Goal: Task Accomplishment & Management: Manage account settings

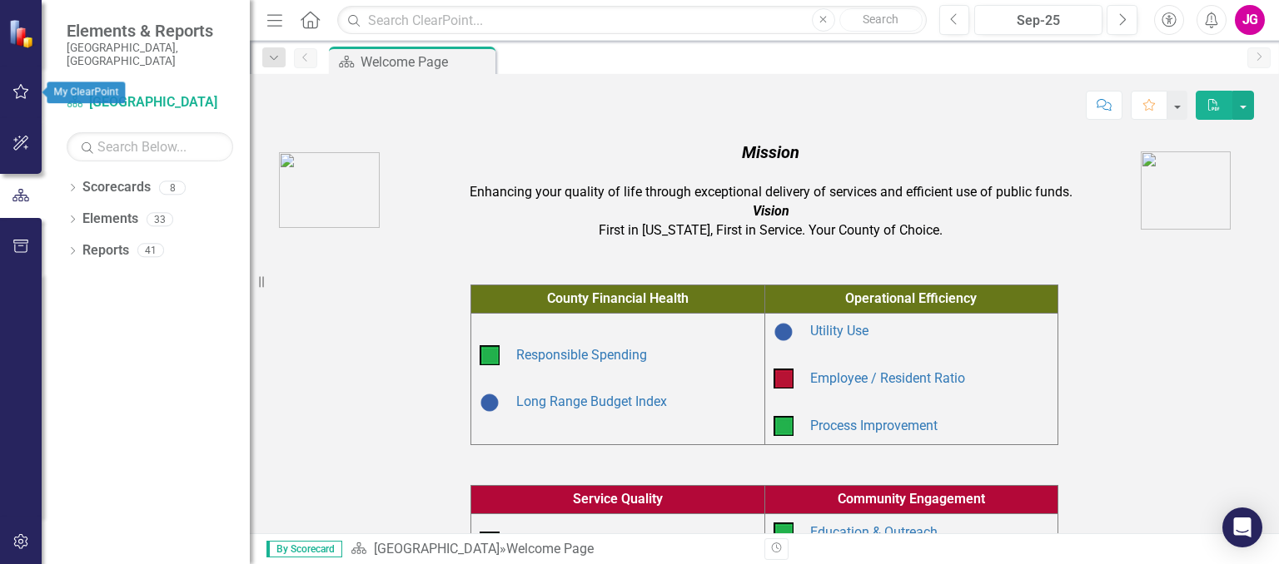
click at [19, 90] on icon "button" at bounding box center [20, 91] width 17 height 13
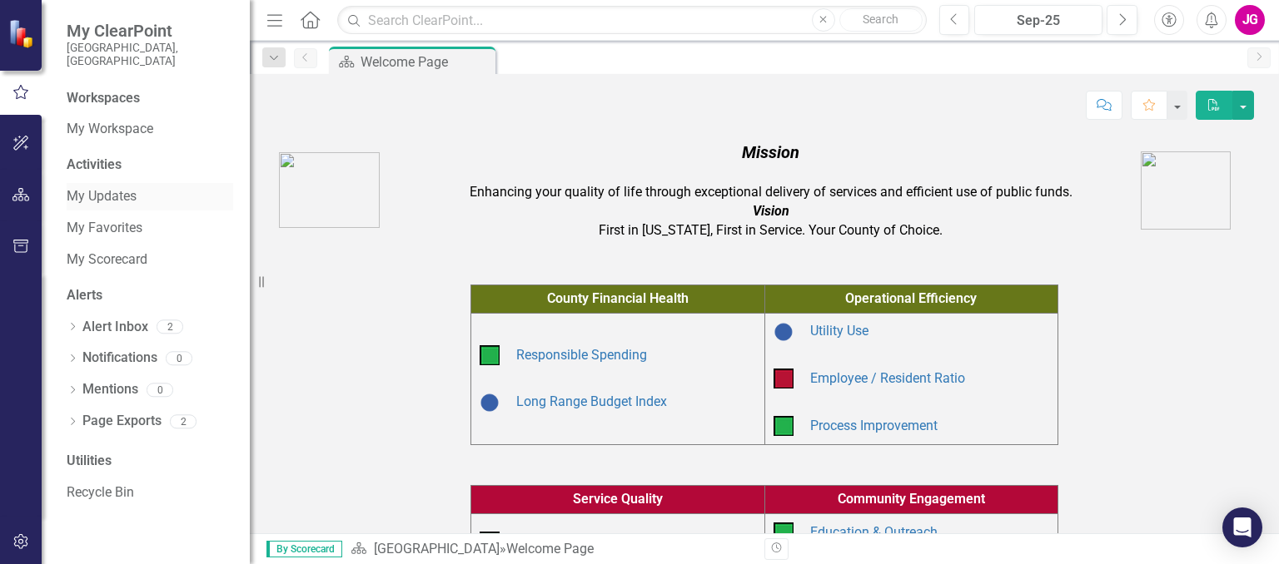
click at [95, 187] on link "My Updates" at bounding box center [150, 196] width 167 height 19
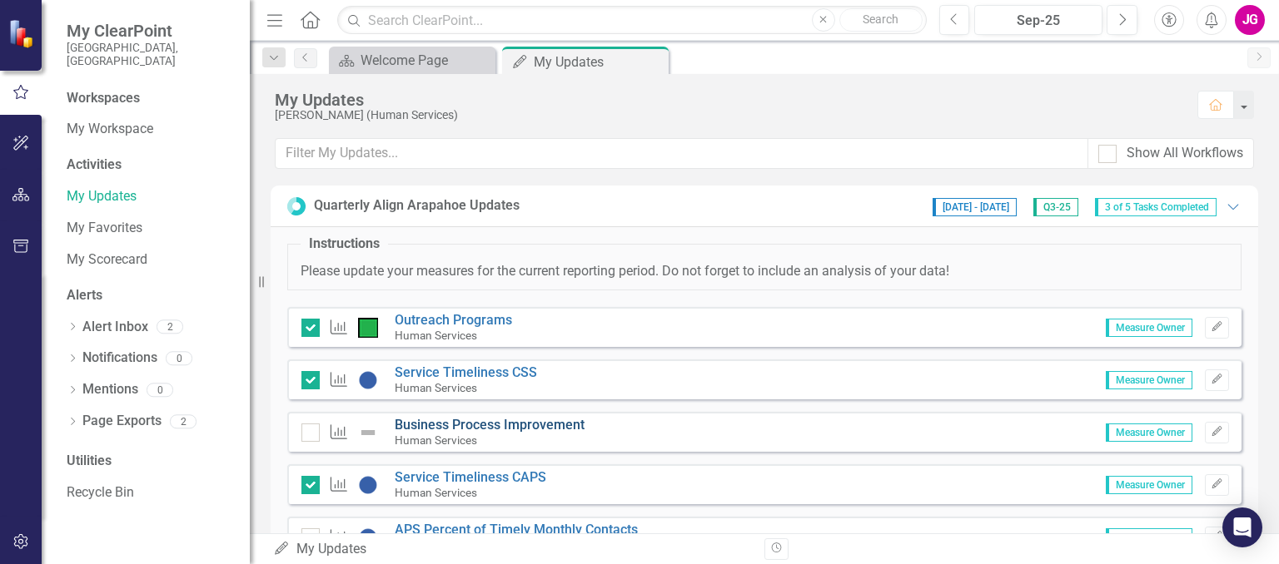
click at [460, 426] on link "Business Process Improvement" at bounding box center [490, 425] width 190 height 16
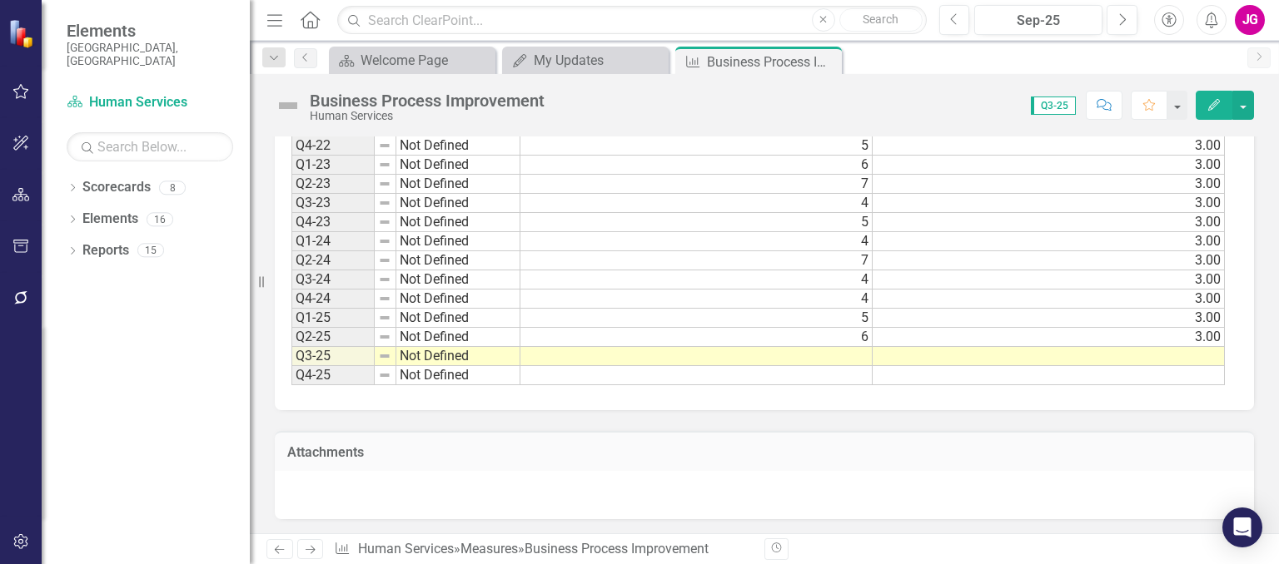
scroll to position [1249, 0]
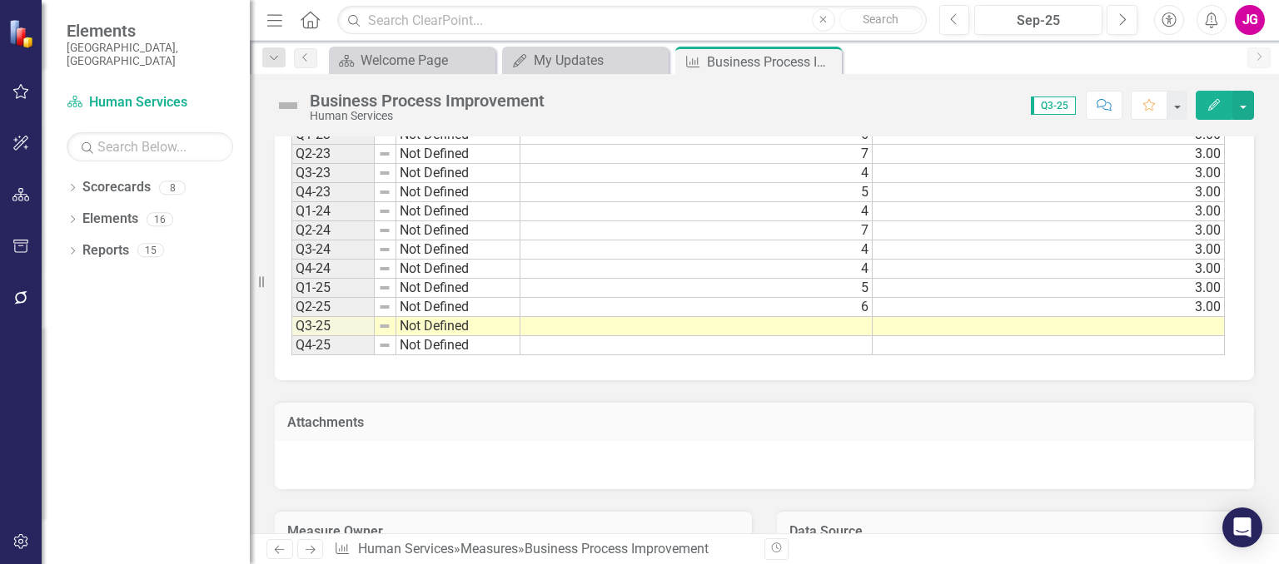
click at [666, 321] on td at bounding box center [696, 326] width 352 height 19
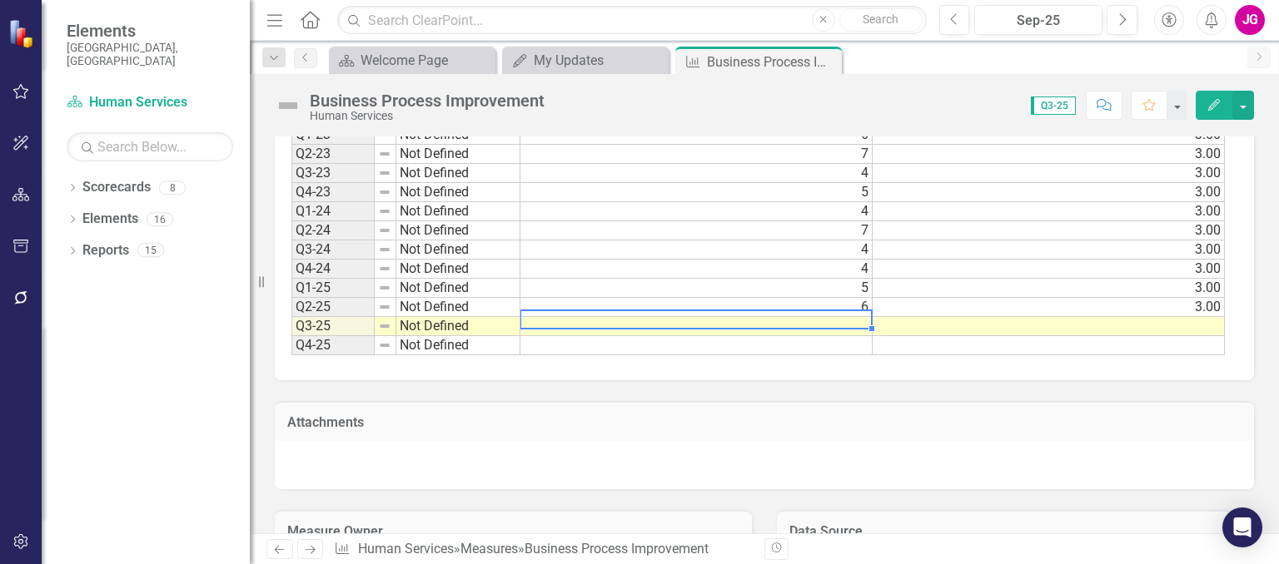
type textarea "3"
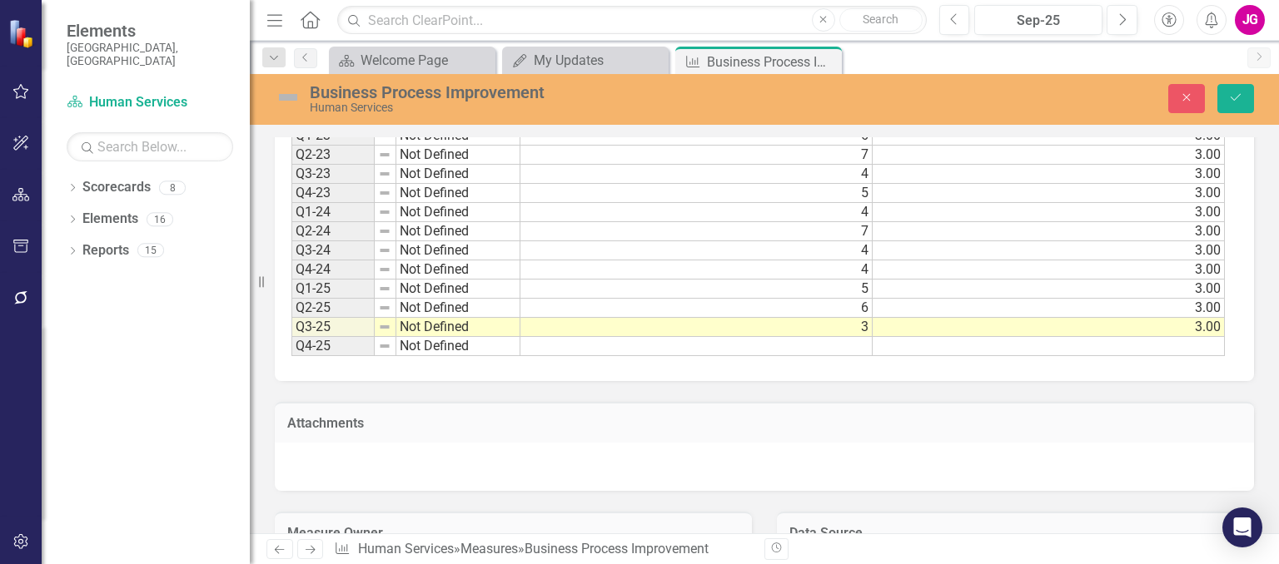
type textarea "3"
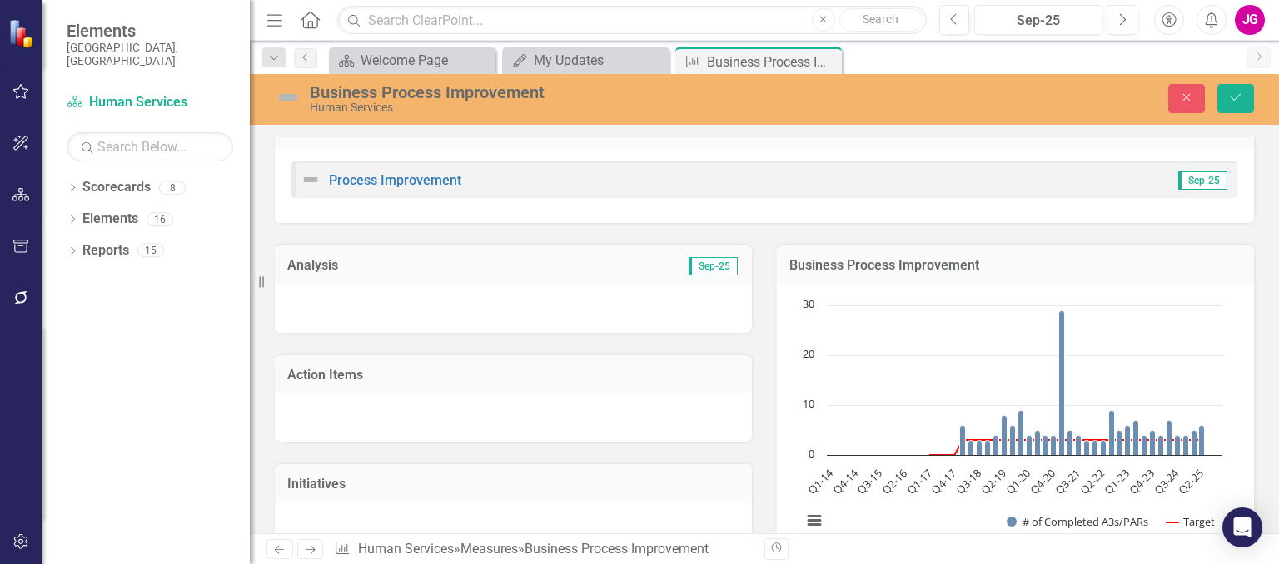
scroll to position [0, 0]
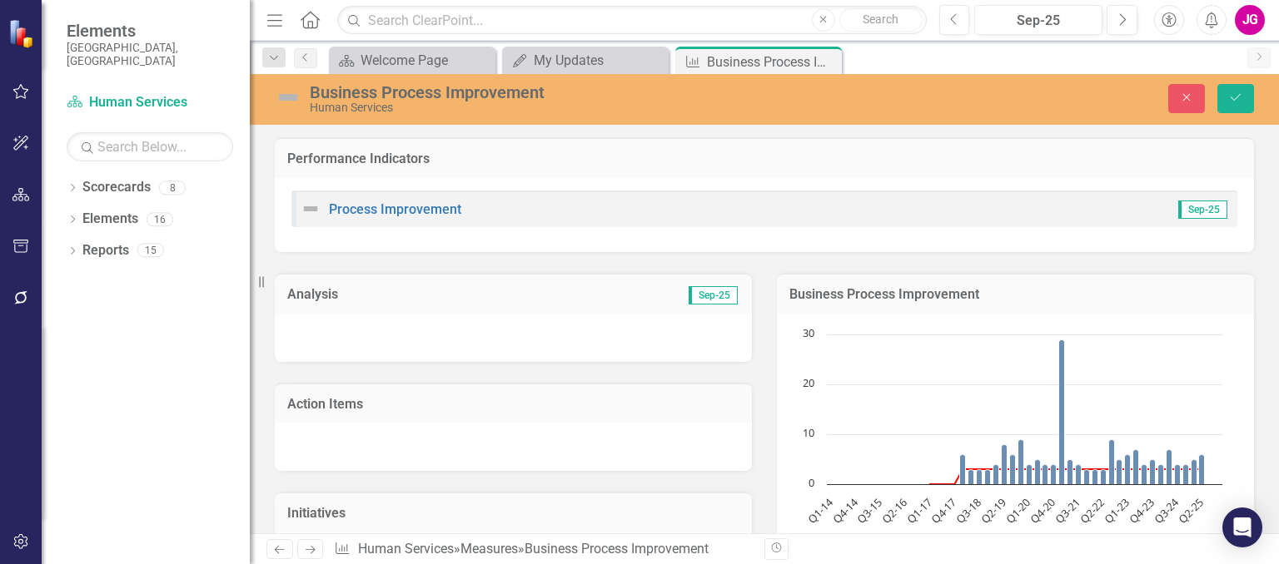
click at [356, 332] on div at bounding box center [513, 338] width 477 height 48
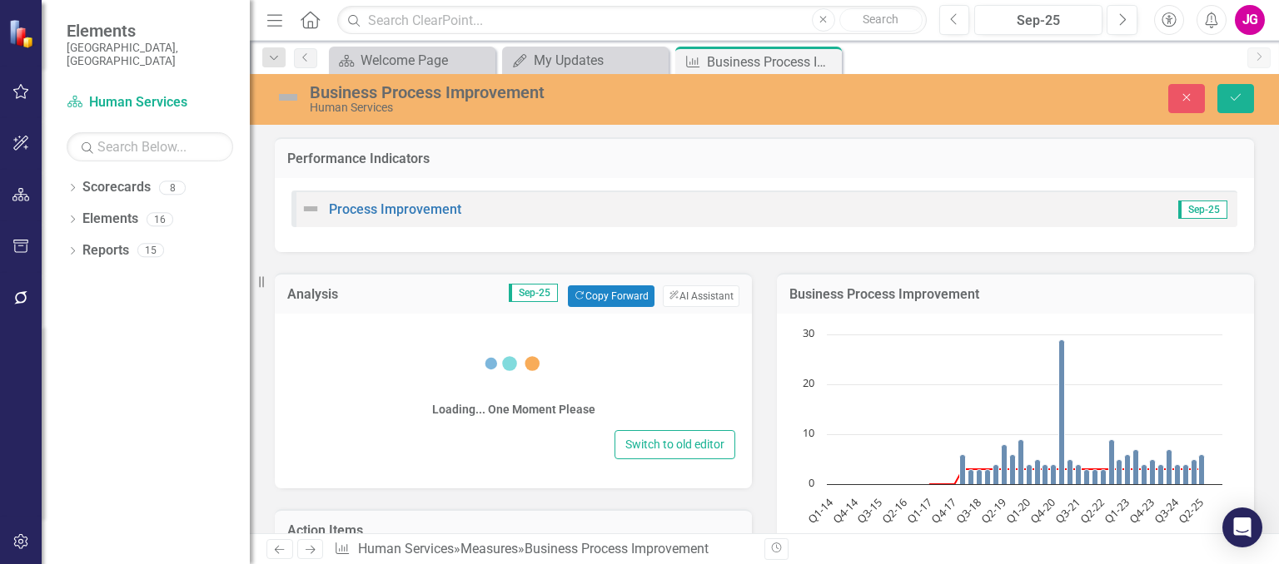
click at [343, 345] on div "Loading... One Moment Please" at bounding box center [513, 376] width 444 height 100
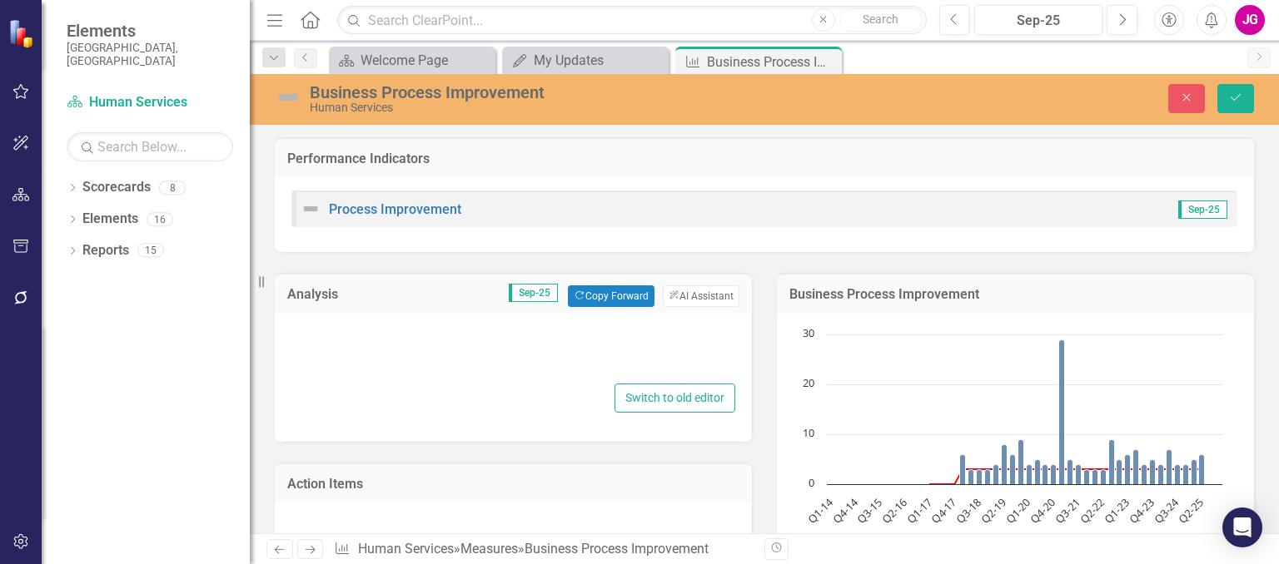
click at [333, 343] on div at bounding box center [513, 352] width 444 height 53
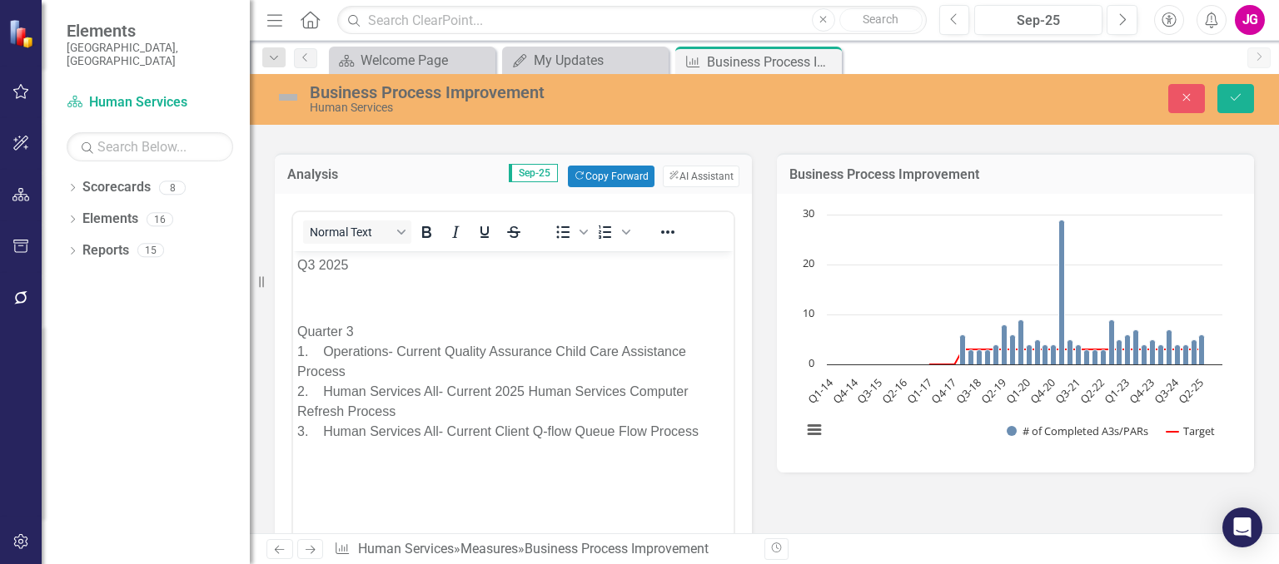
scroll to position [210, 0]
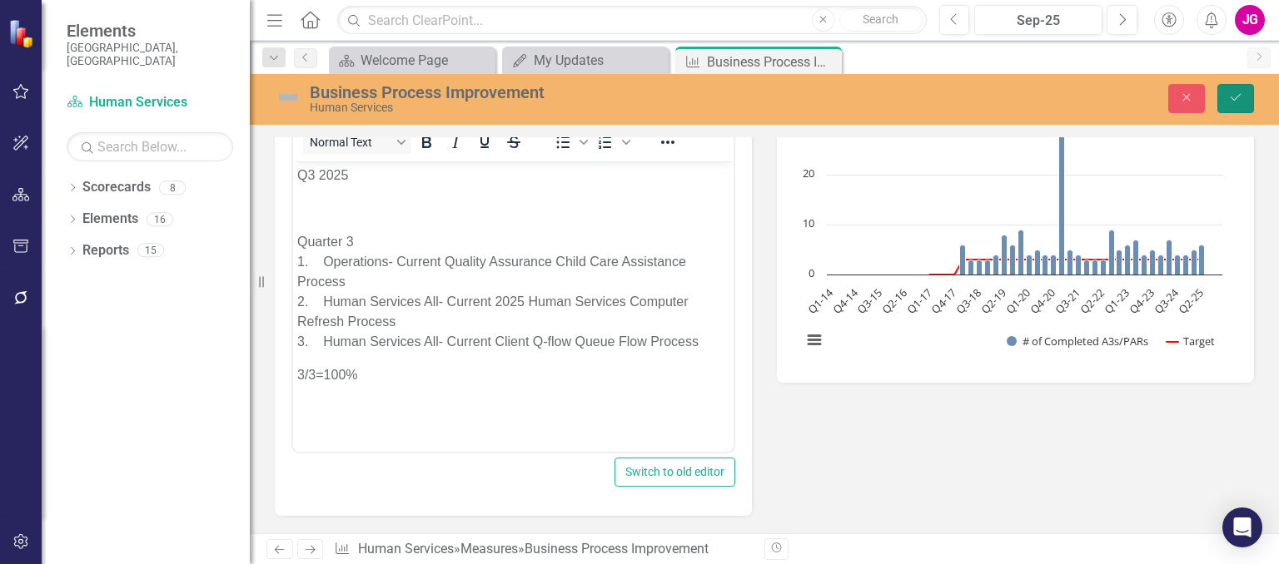
drag, startPoint x: 1235, startPoint y: 91, endPoint x: 304, endPoint y: 67, distance: 931.1
click at [1235, 91] on button "Save" at bounding box center [1235, 98] width 37 height 29
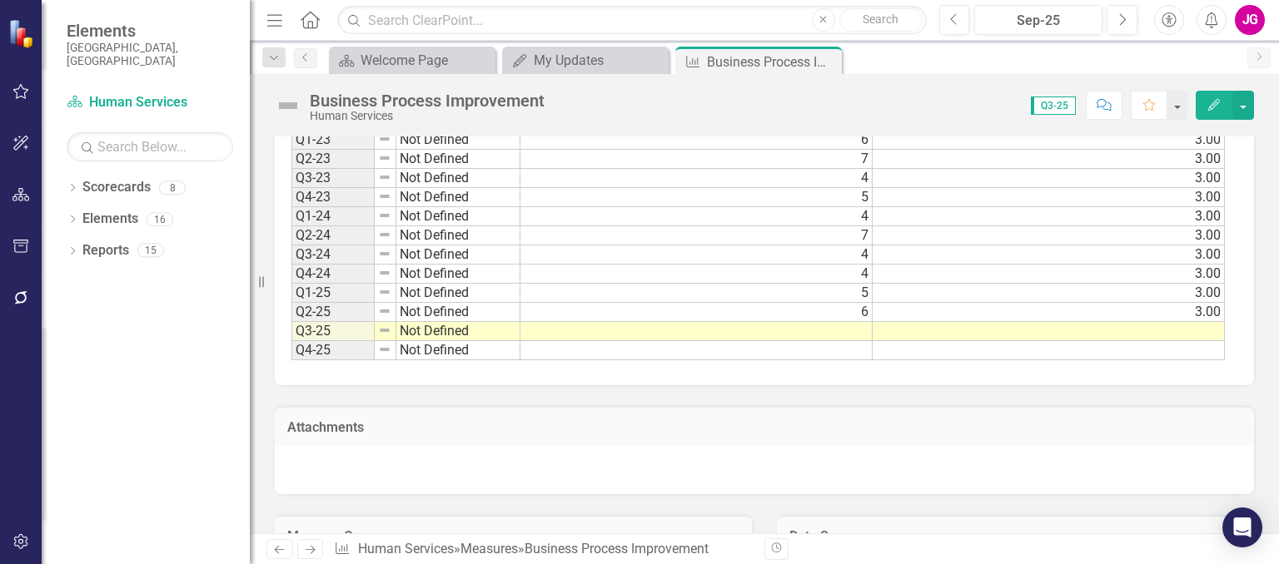
scroll to position [1415, 0]
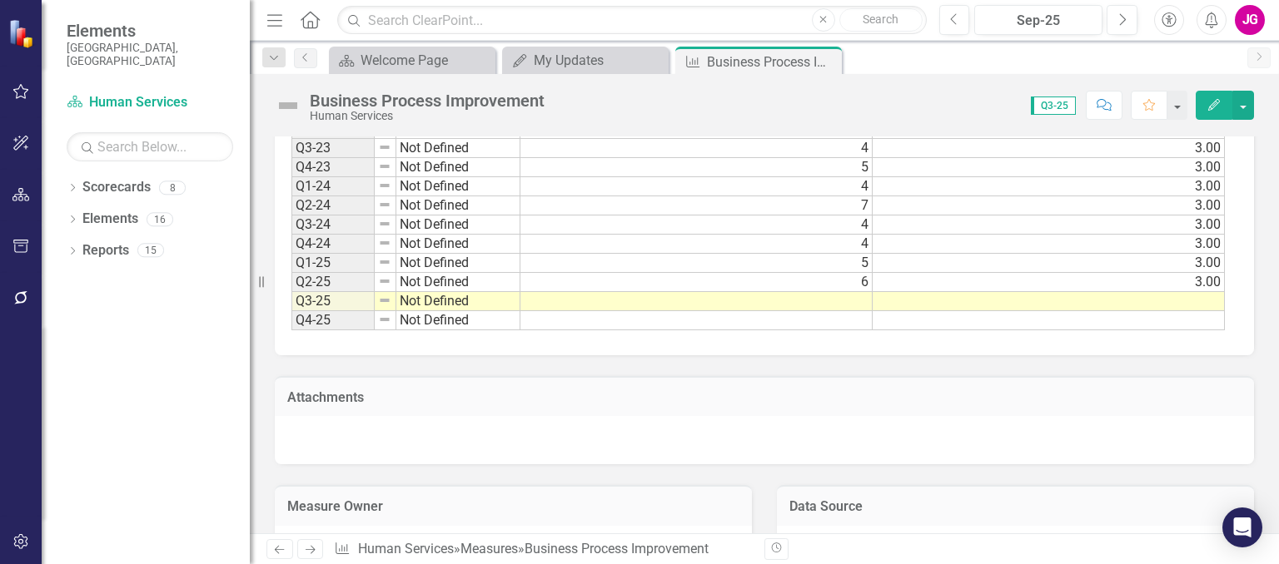
click at [832, 292] on td at bounding box center [696, 301] width 352 height 19
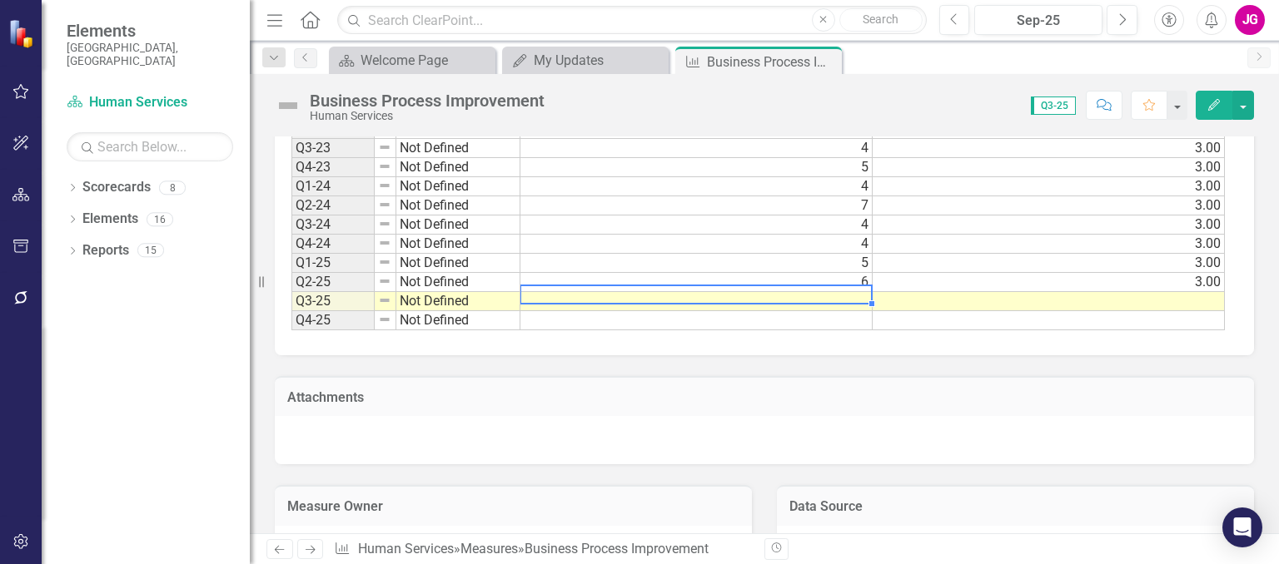
type textarea "3"
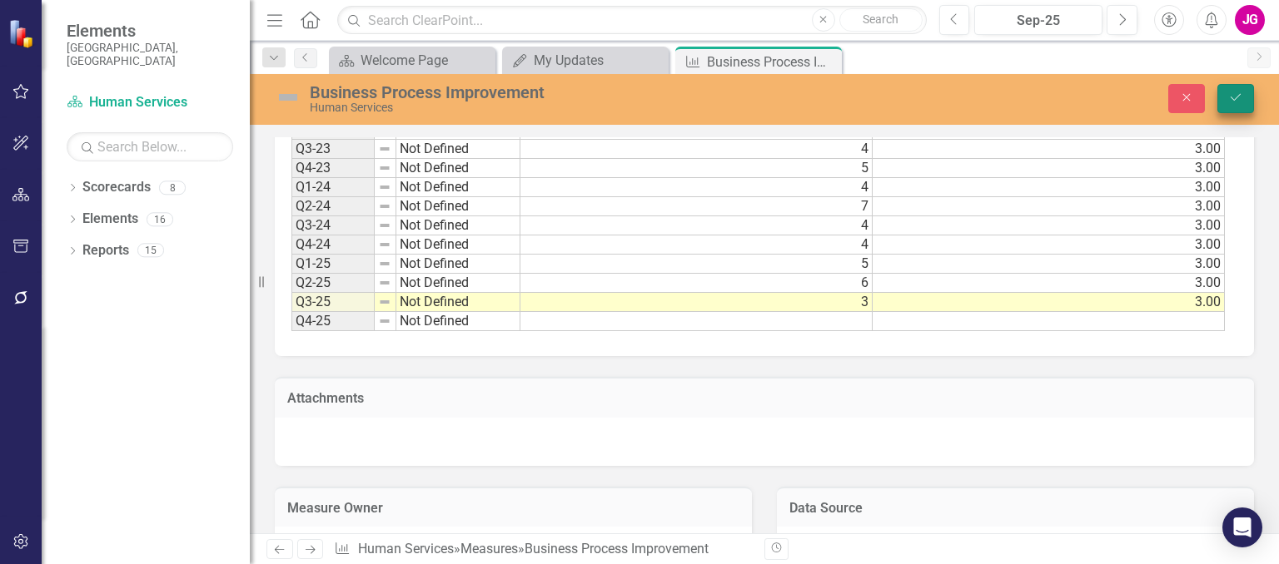
type textarea "3"
click at [1232, 87] on button "Save" at bounding box center [1235, 98] width 37 height 29
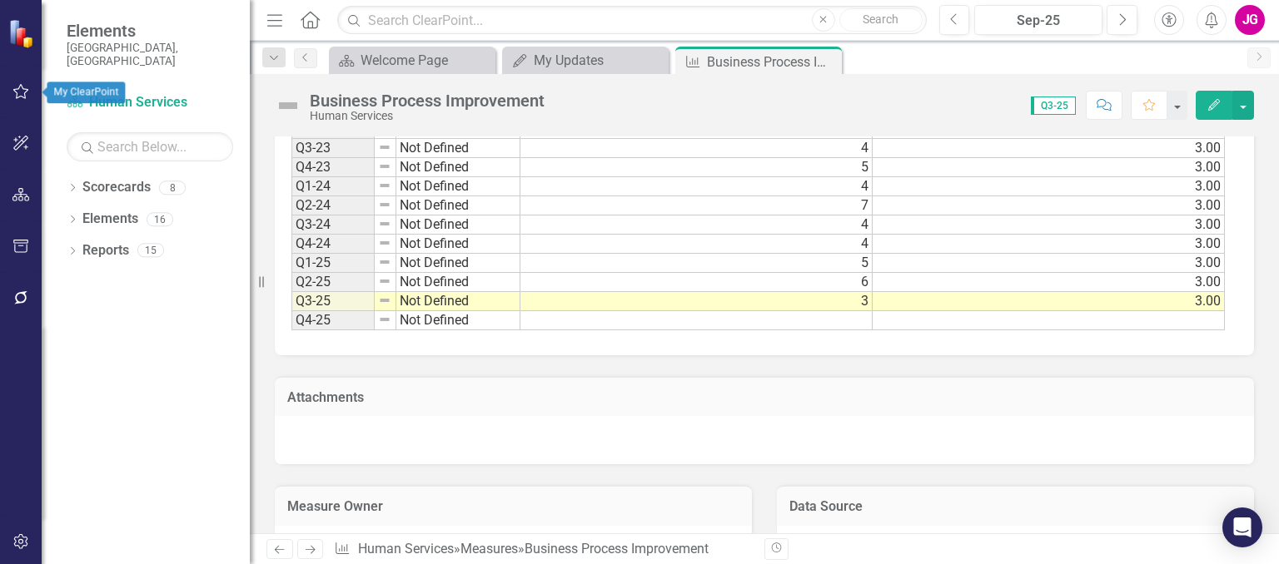
click at [23, 83] on button "button" at bounding box center [20, 92] width 37 height 35
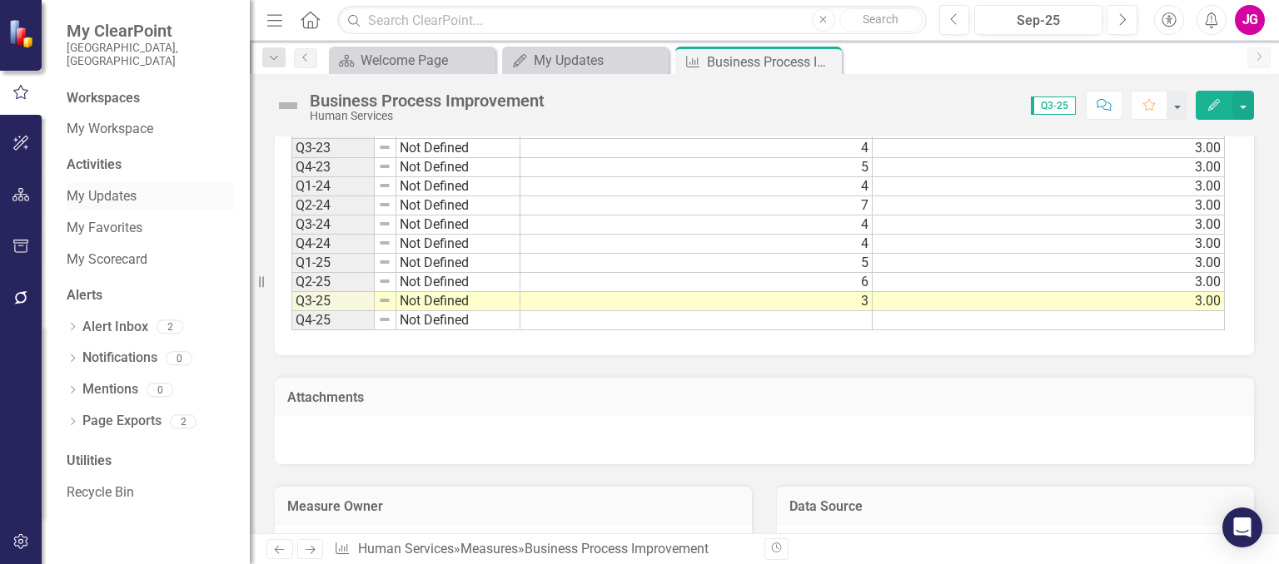
click at [114, 187] on link "My Updates" at bounding box center [150, 196] width 167 height 19
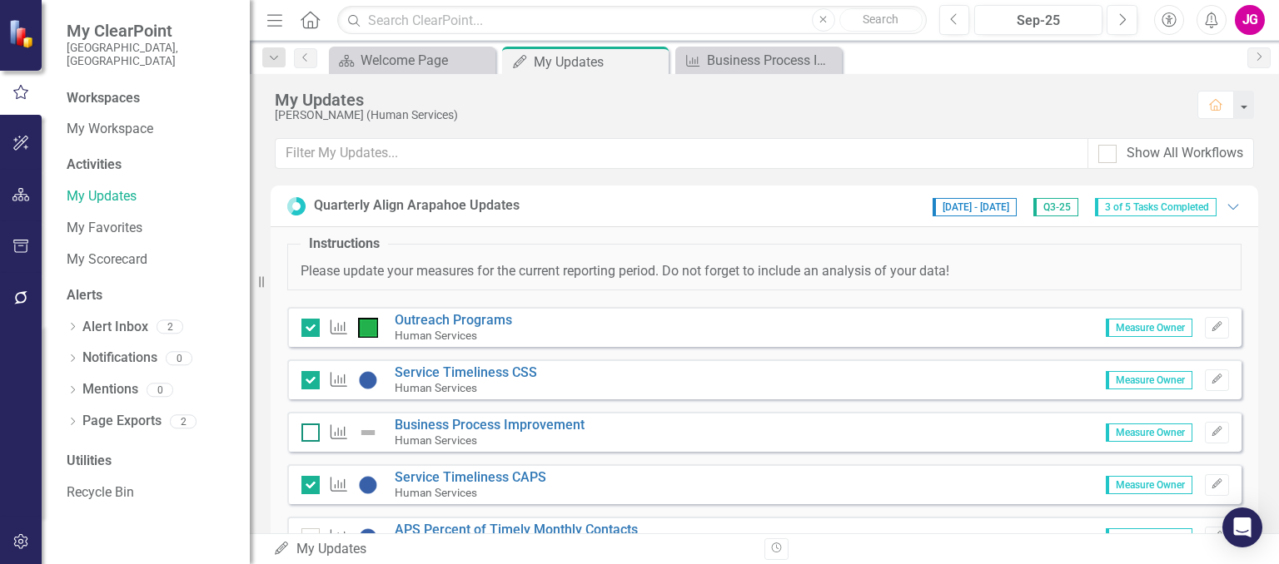
click at [317, 427] on div at bounding box center [310, 433] width 18 height 18
click at [312, 427] on input "checkbox" at bounding box center [306, 429] width 11 height 11
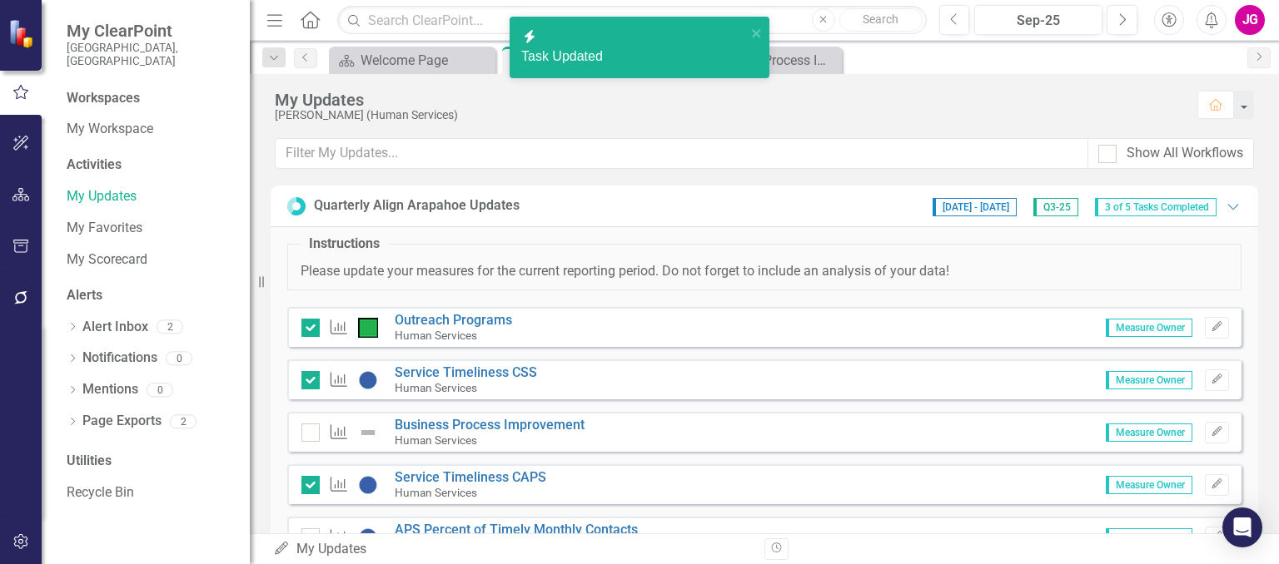
checkbox input "true"
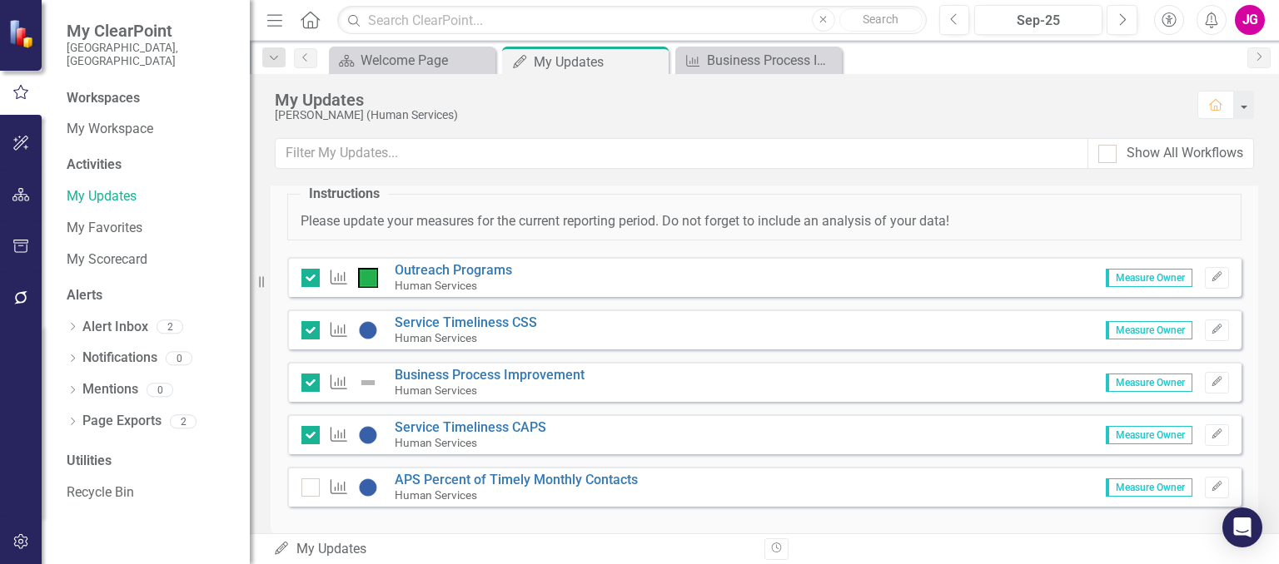
scroll to position [72, 0]
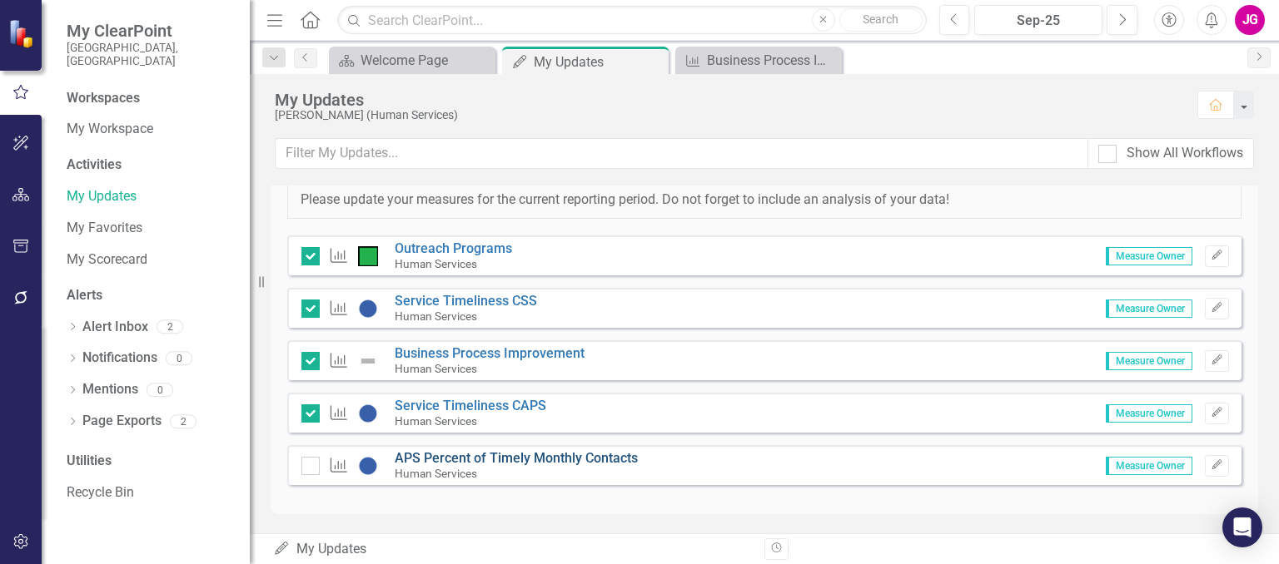
click at [454, 456] on link "APS Percent of Timely Monthly Contacts" at bounding box center [516, 458] width 243 height 16
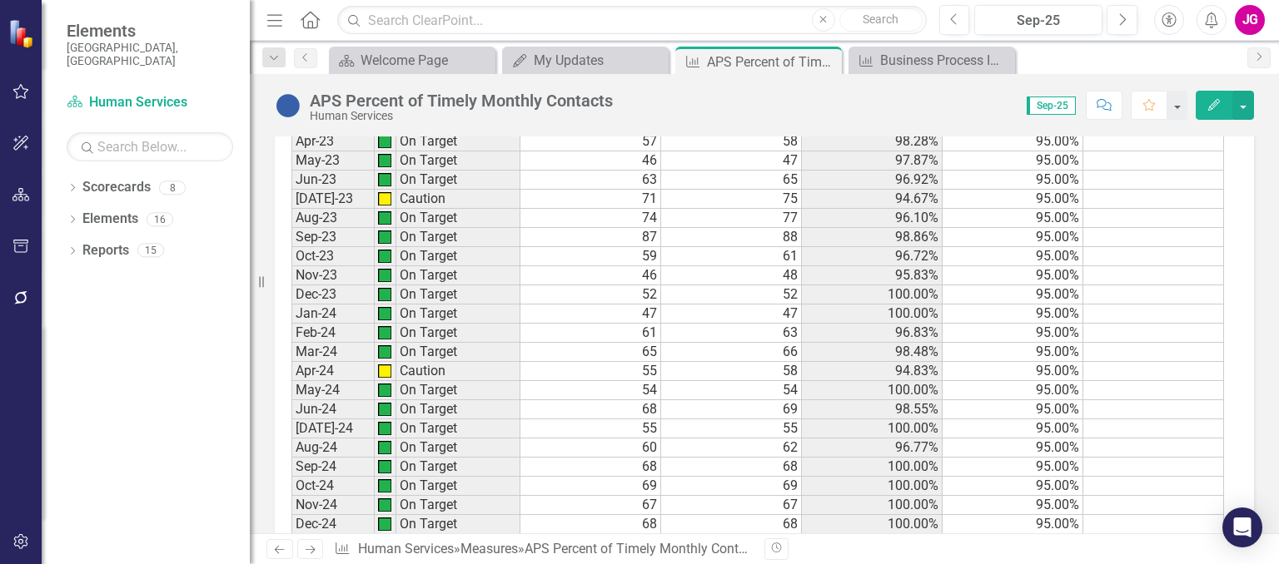
scroll to position [1665, 0]
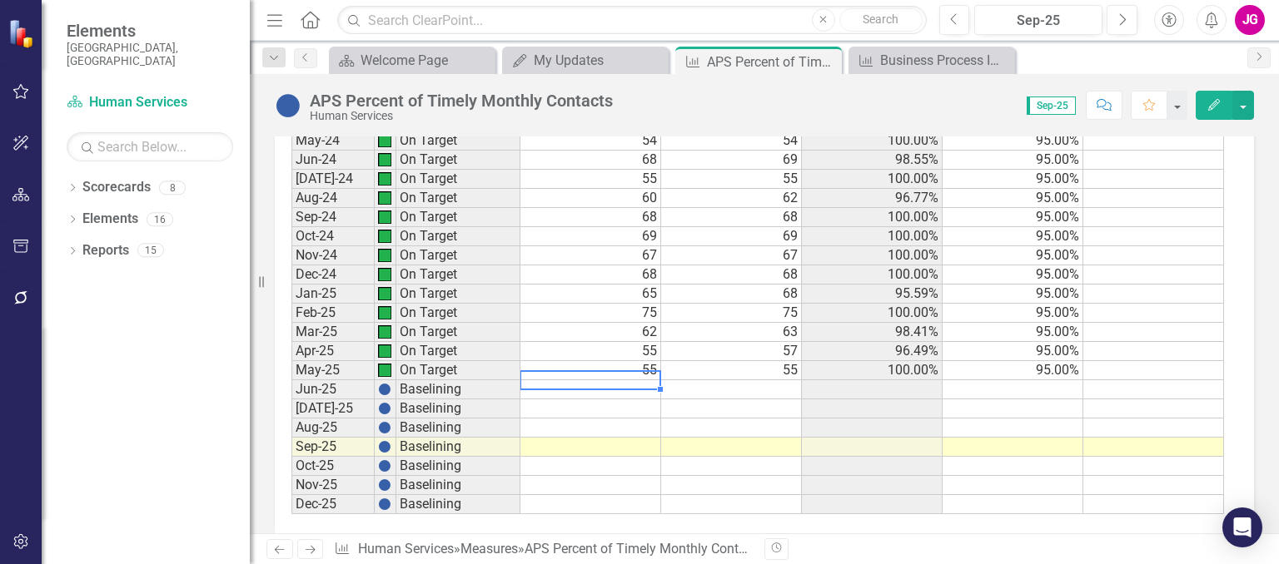
click at [651, 380] on td at bounding box center [590, 389] width 141 height 19
type textarea "45"
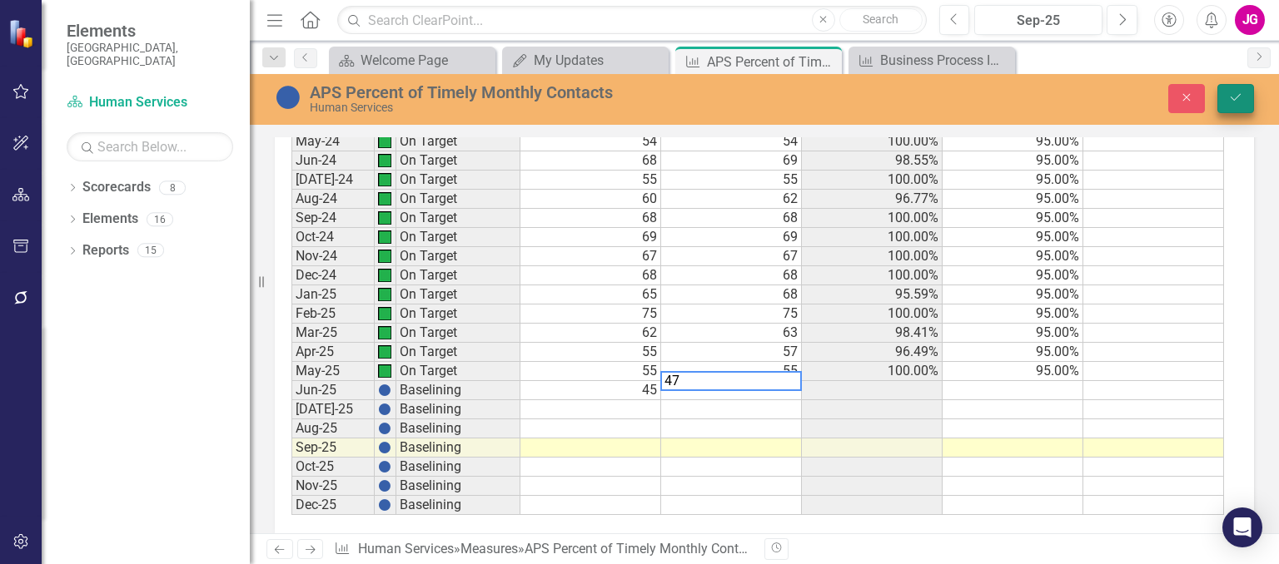
type textarea "47"
click at [1249, 97] on button "Save" at bounding box center [1235, 98] width 37 height 29
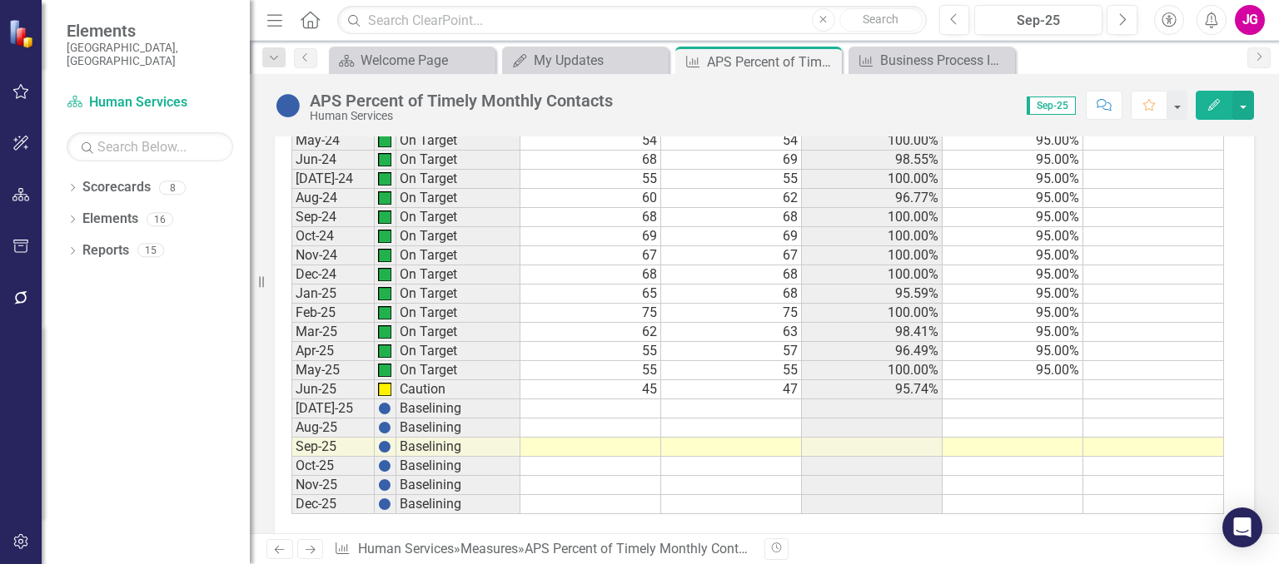
click at [637, 400] on td at bounding box center [590, 409] width 141 height 19
type textarea "60"
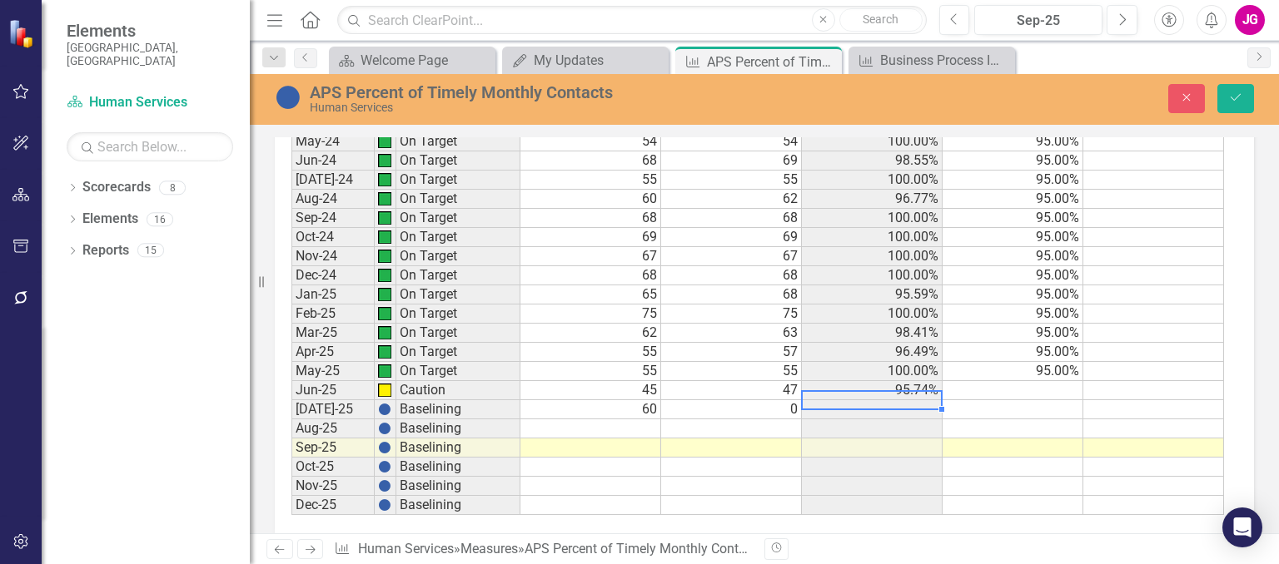
click at [740, 400] on td "0" at bounding box center [731, 409] width 141 height 19
type textarea "60"
click at [1232, 102] on icon "Save" at bounding box center [1235, 98] width 15 height 12
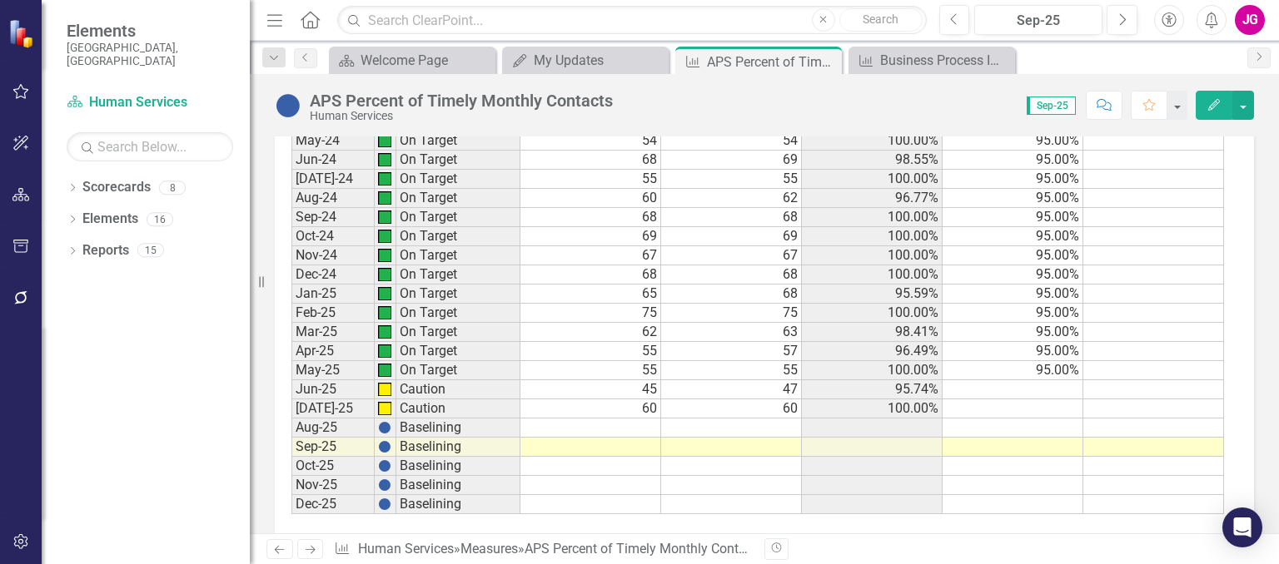
click at [642, 419] on td at bounding box center [590, 428] width 141 height 19
type textarea "62"
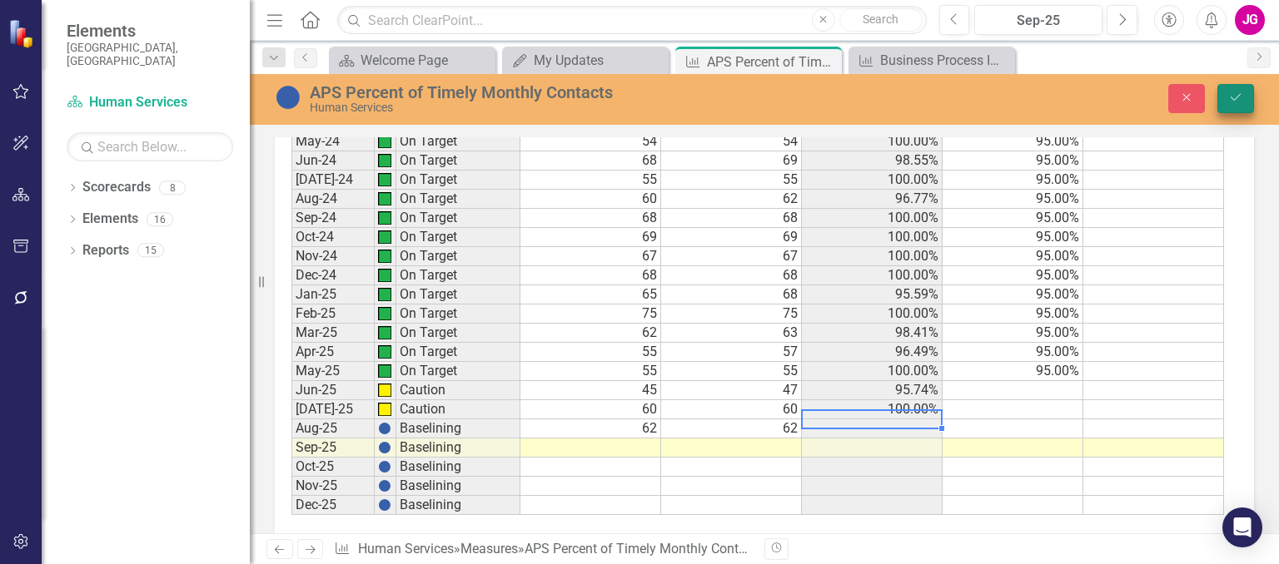
type textarea "62"
click at [1229, 85] on button "Save" at bounding box center [1235, 98] width 37 height 29
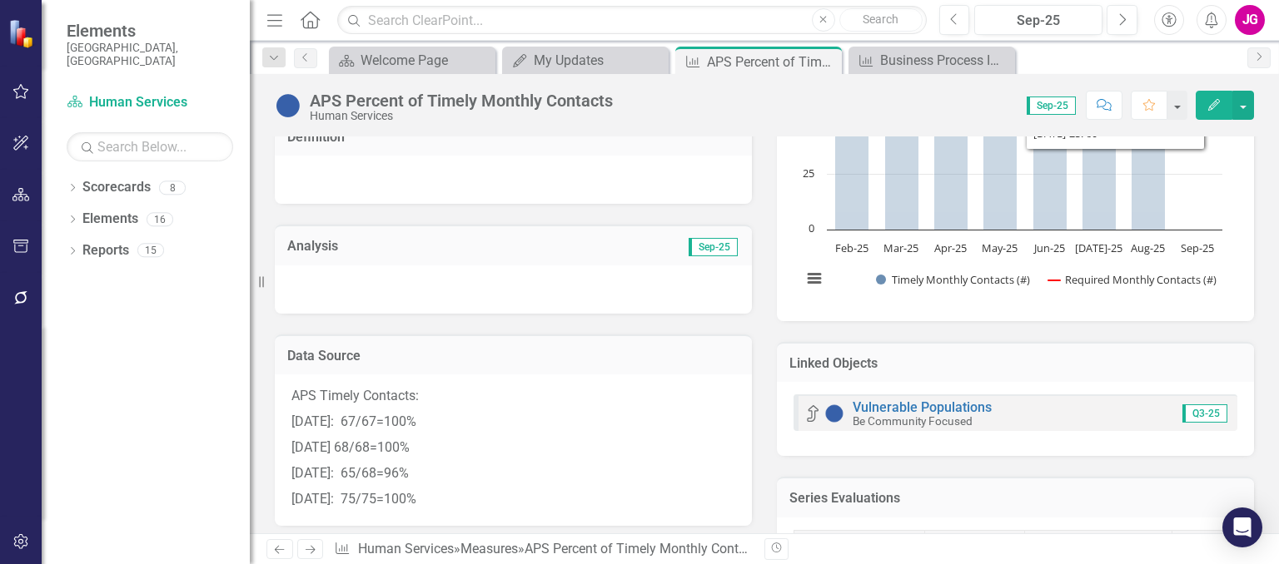
scroll to position [250, 0]
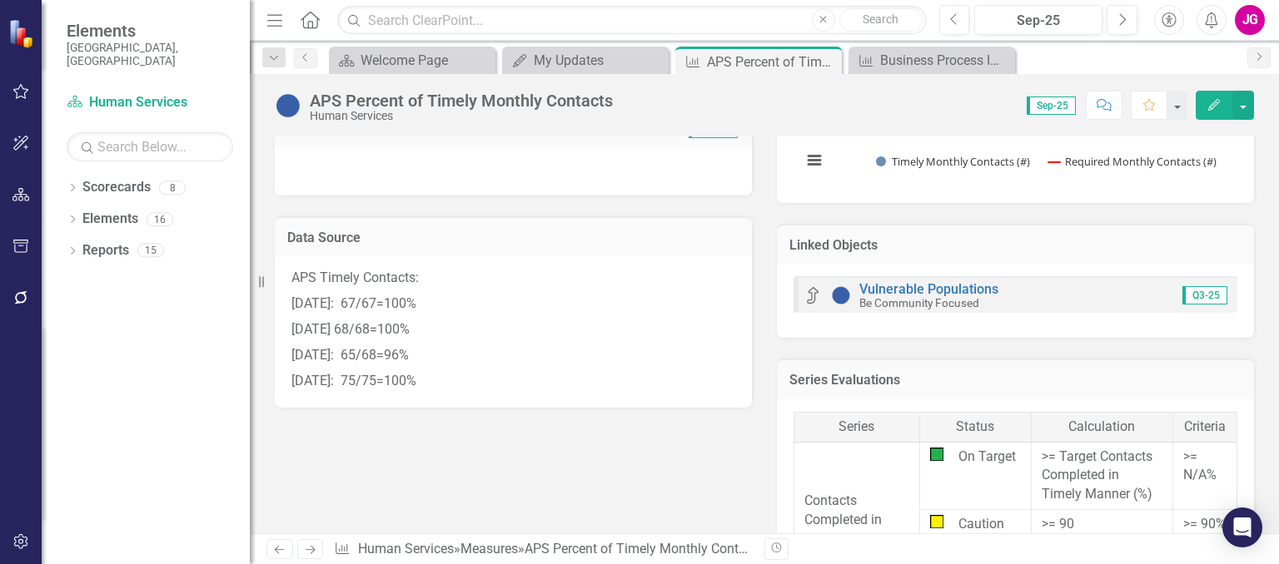
scroll to position [250, 0]
click at [479, 296] on p "[DATE]: 67/67=100%" at bounding box center [513, 308] width 444 height 26
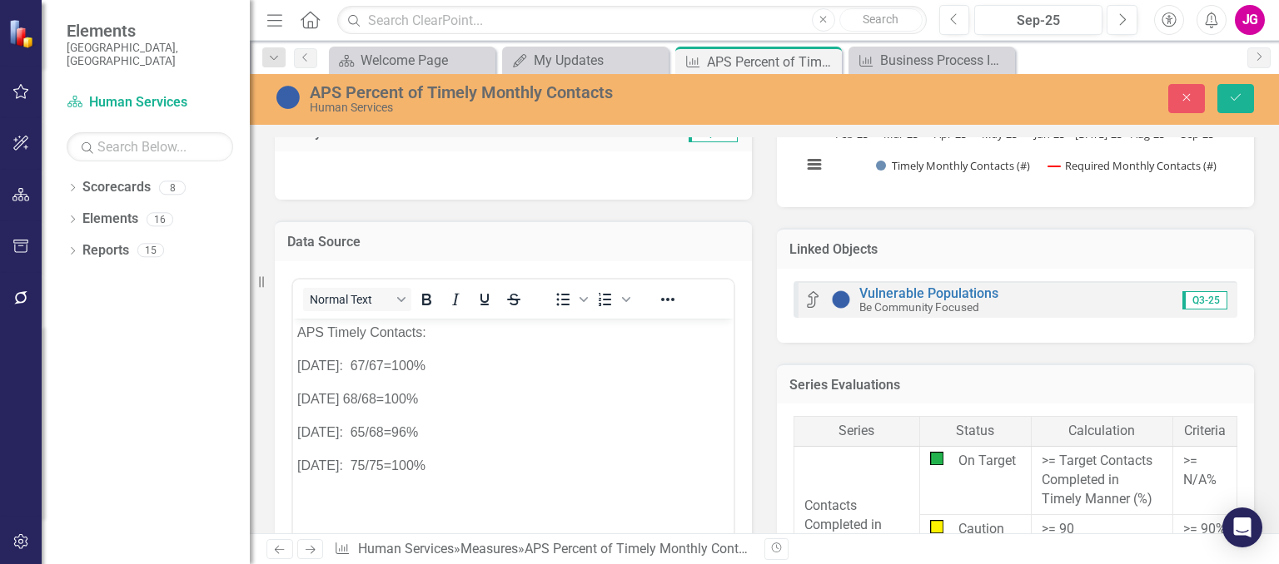
scroll to position [0, 0]
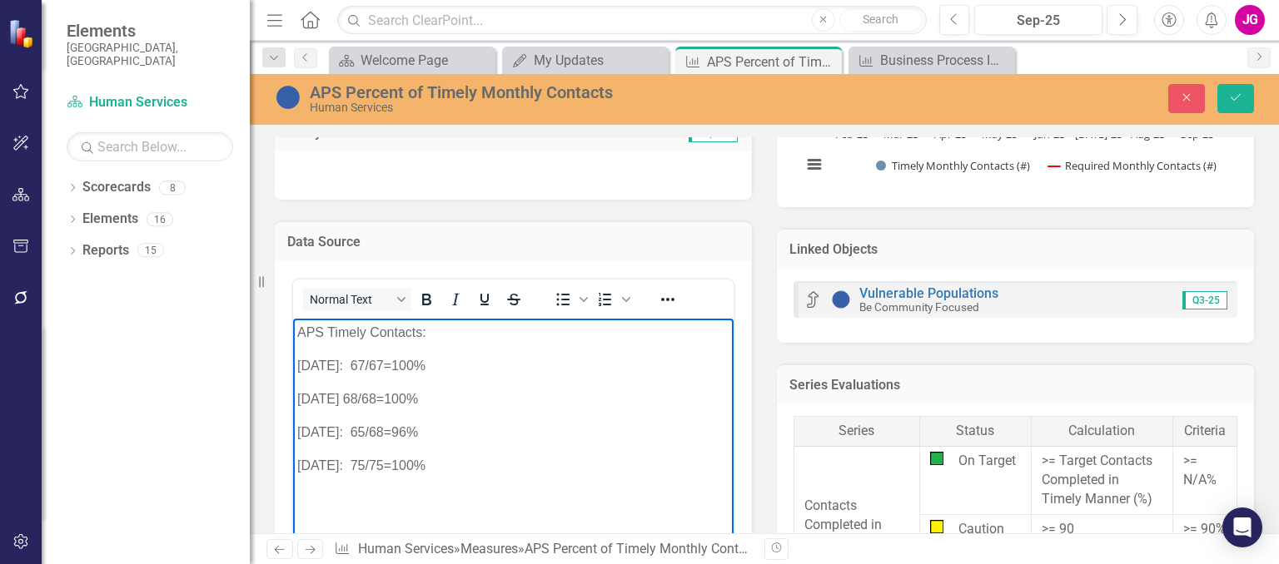
drag, startPoint x: 301, startPoint y: 332, endPoint x: 438, endPoint y: 462, distance: 188.4
click at [438, 464] on body "APS Timely Contacts: November 2024: 67/67=100% December 2024 68/68=100% January…" at bounding box center [513, 443] width 440 height 250
click at [420, 391] on p "[DATE] 68/68=100%" at bounding box center [513, 399] width 432 height 20
drag, startPoint x: 301, startPoint y: 363, endPoint x: 531, endPoint y: 447, distance: 245.5
click at [515, 463] on body "APS Timely Contacts: November 2024: 67/67=100% December 2024 68/68=100% January…" at bounding box center [513, 443] width 440 height 250
